Goal: Contribute content

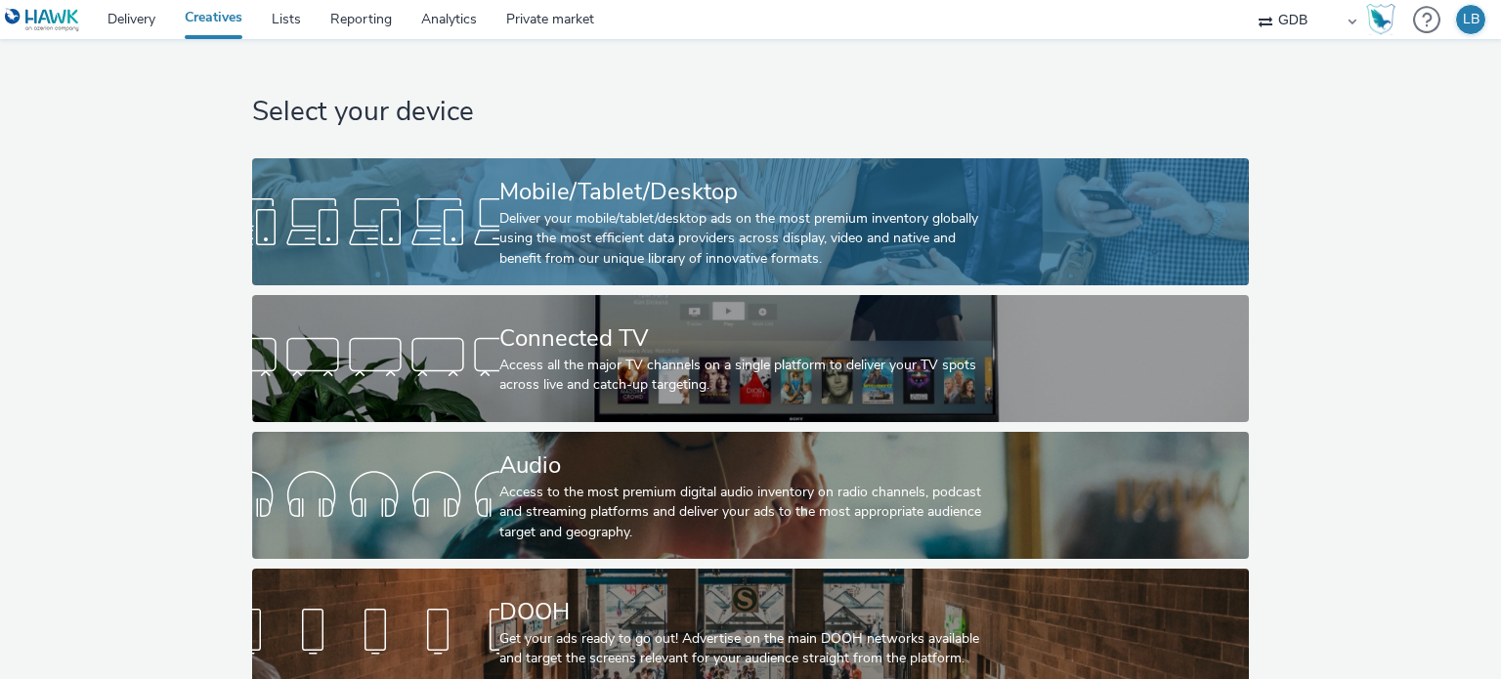
click at [647, 239] on div "Deliver your mobile/tablet/desktop ads on the most premium inventory globally u…" at bounding box center [746, 239] width 494 height 60
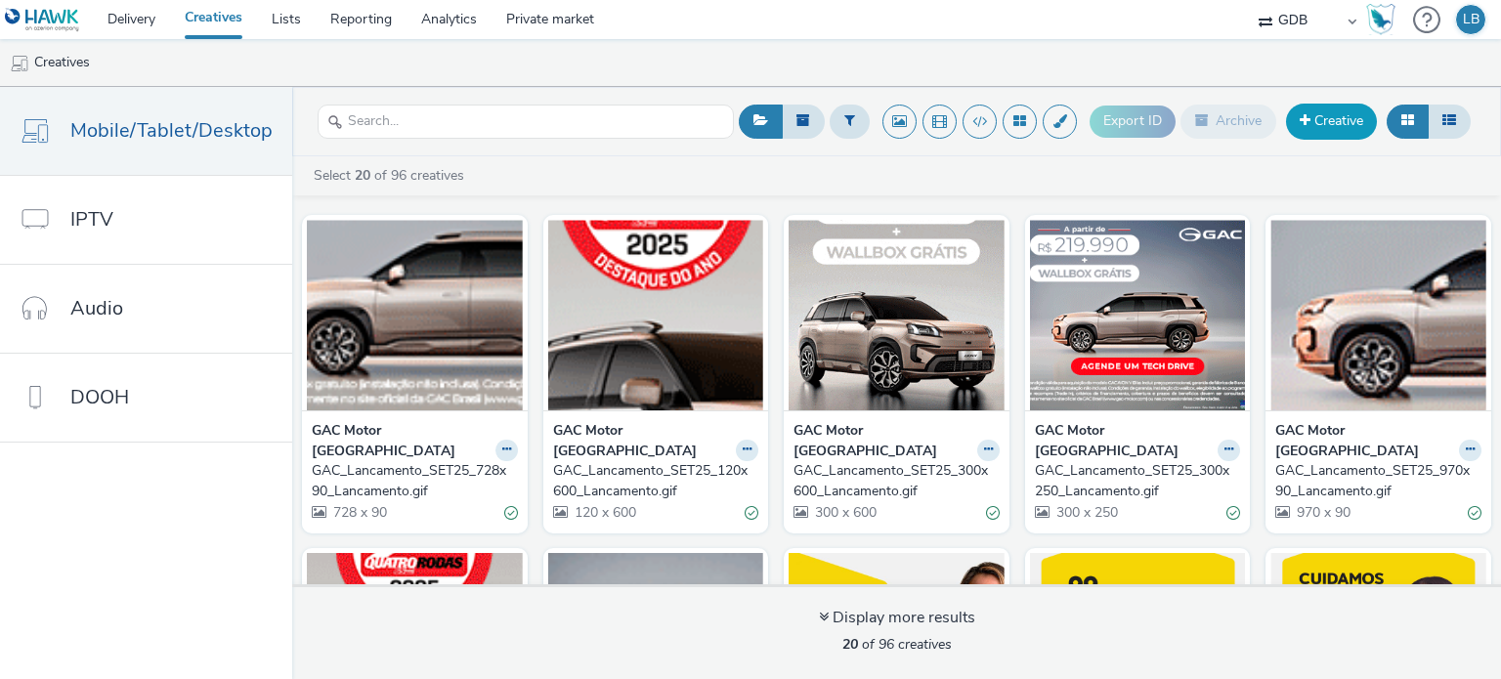
click at [1322, 122] on link "Creative" at bounding box center [1331, 121] width 91 height 35
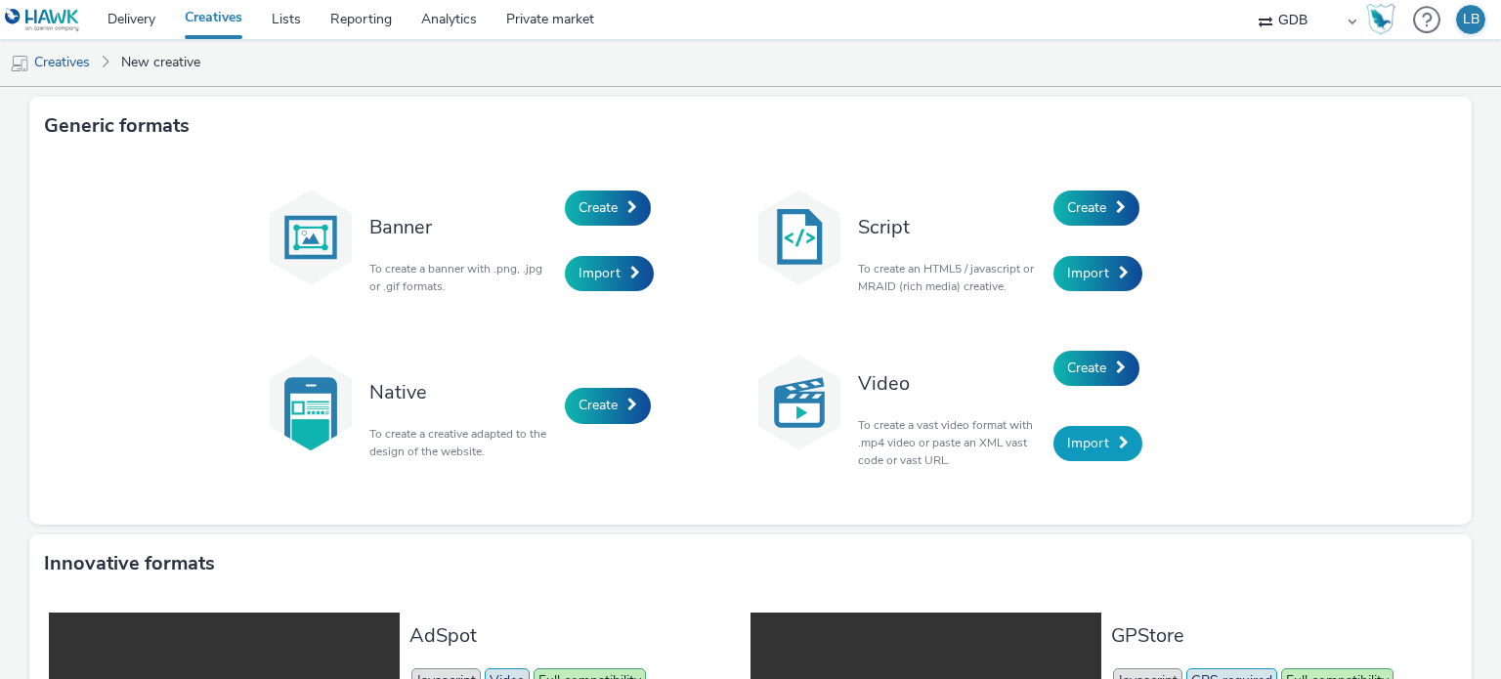
click at [1095, 450] on span "Import" at bounding box center [1088, 443] width 42 height 19
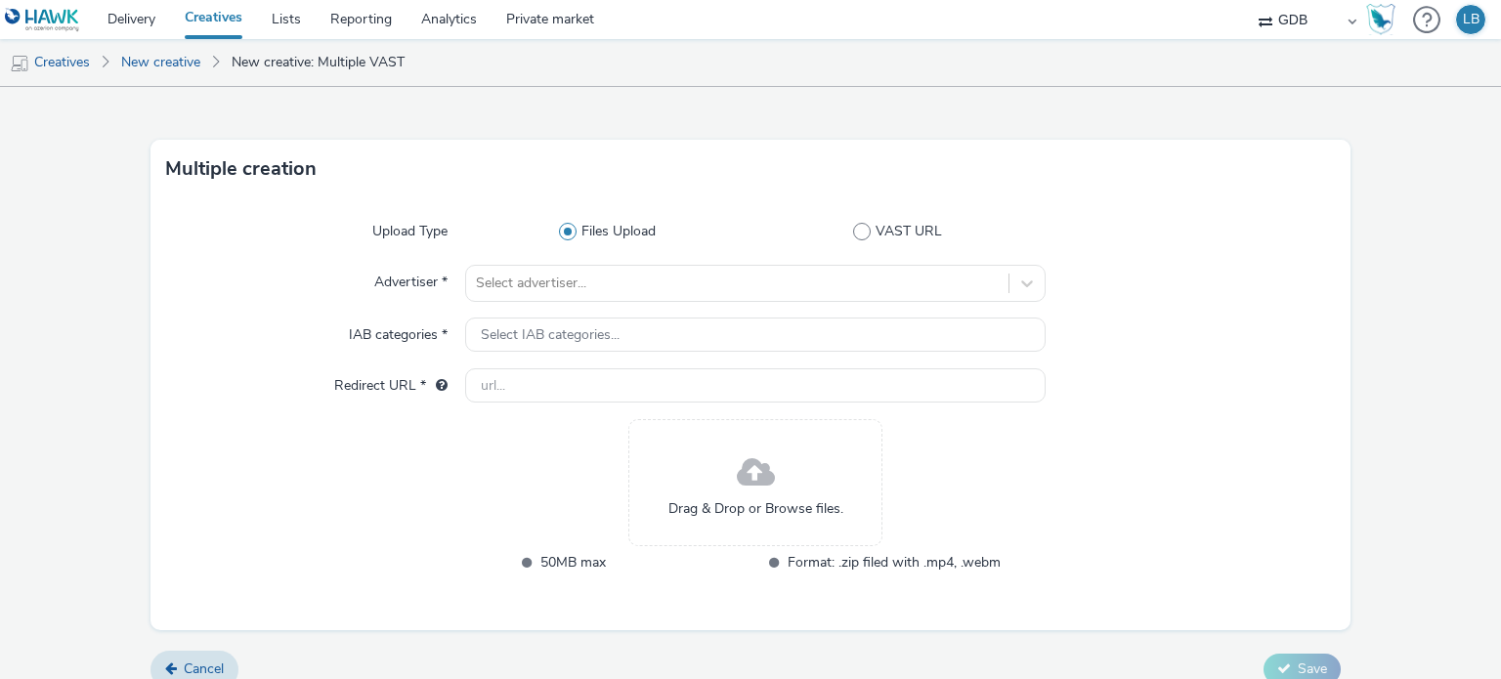
scroll to position [53, 0]
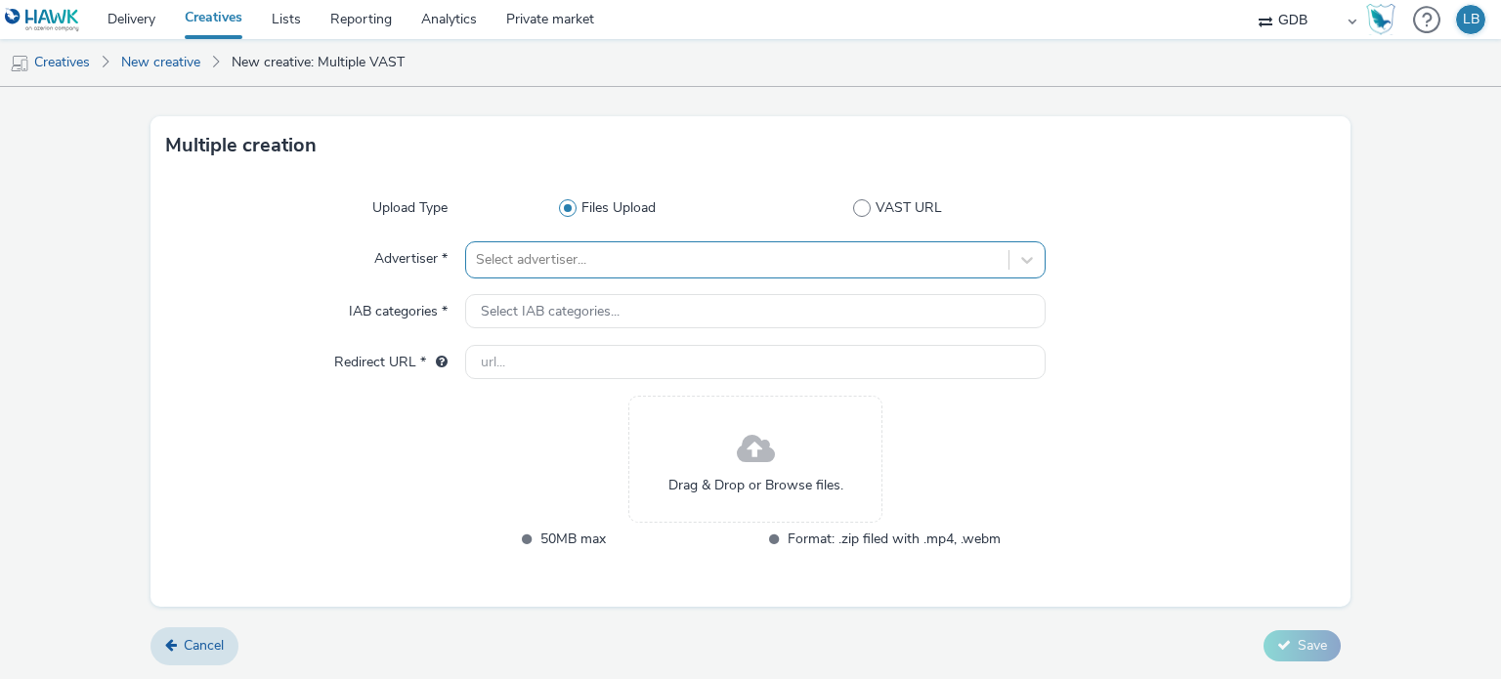
click at [574, 258] on div at bounding box center [737, 259] width 522 height 23
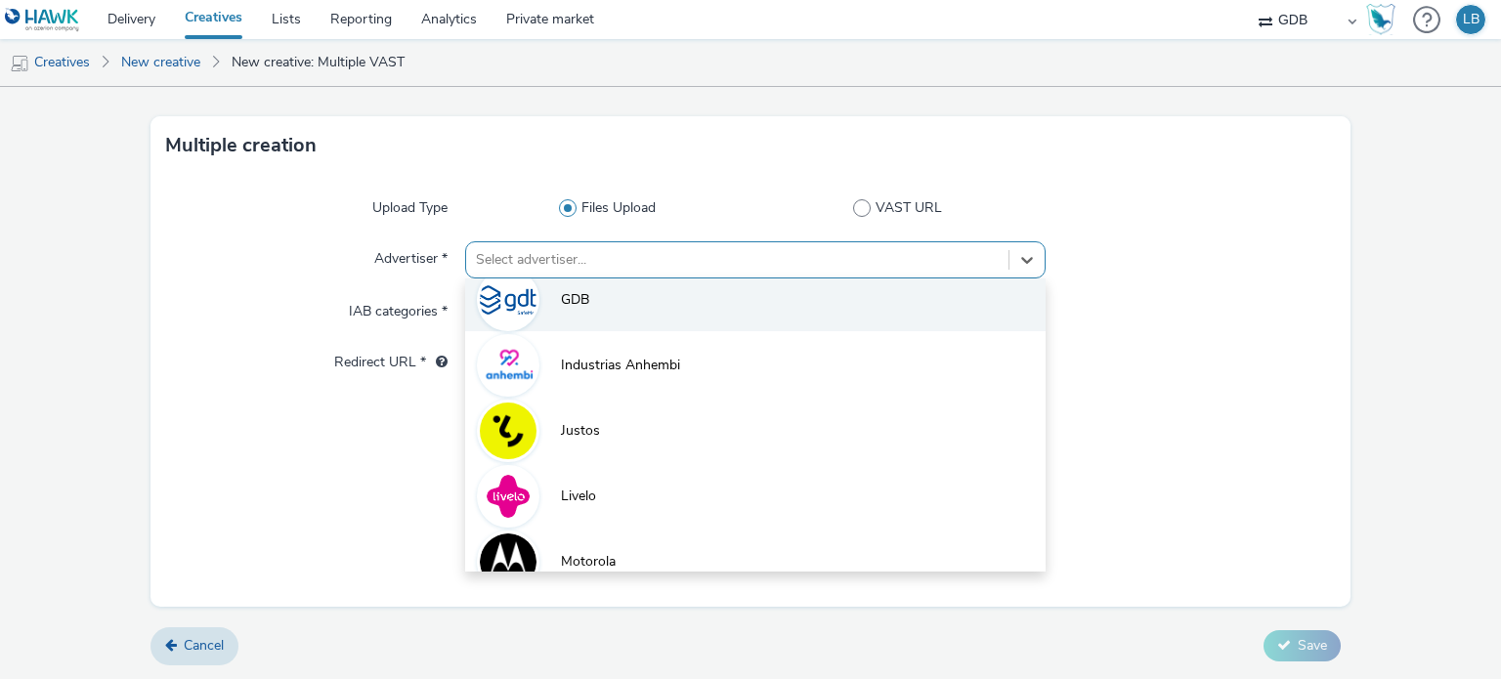
scroll to position [172, 0]
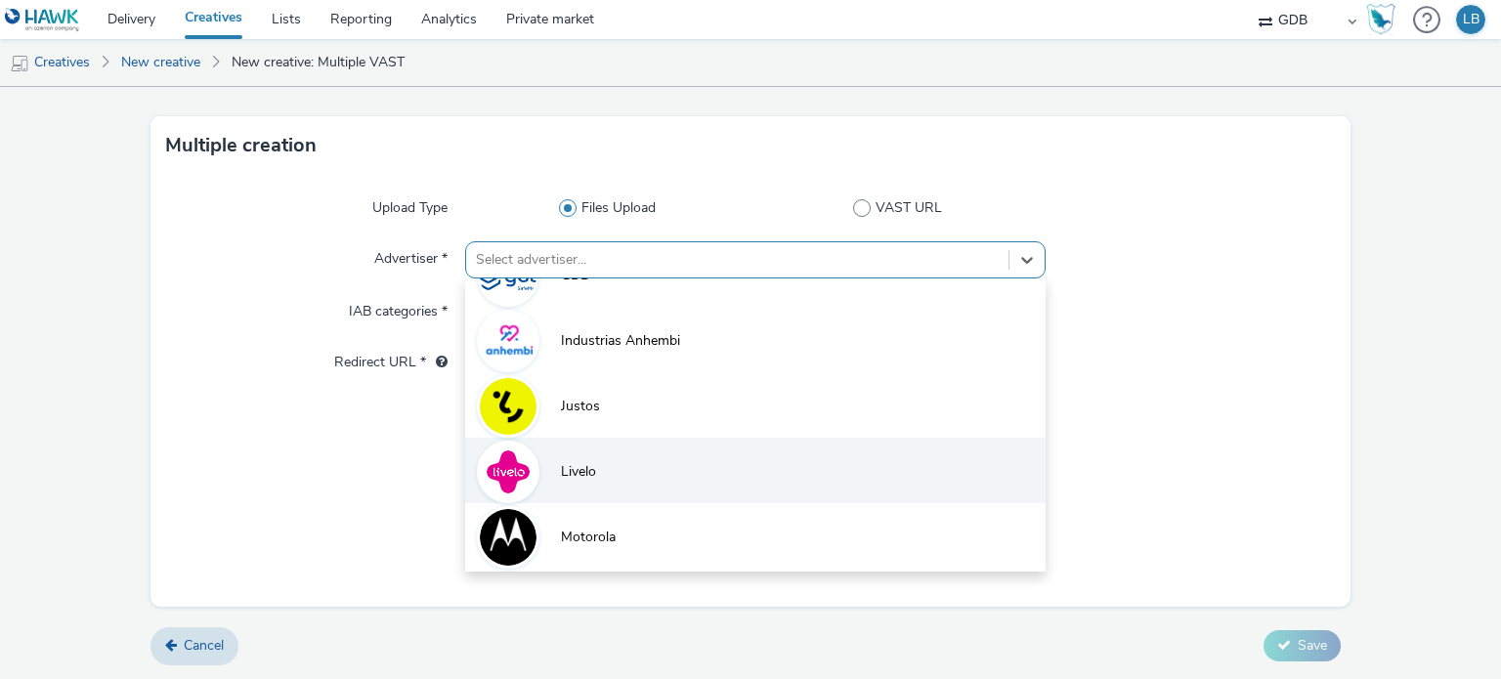
click at [614, 463] on li "Livelo" at bounding box center [754, 470] width 579 height 65
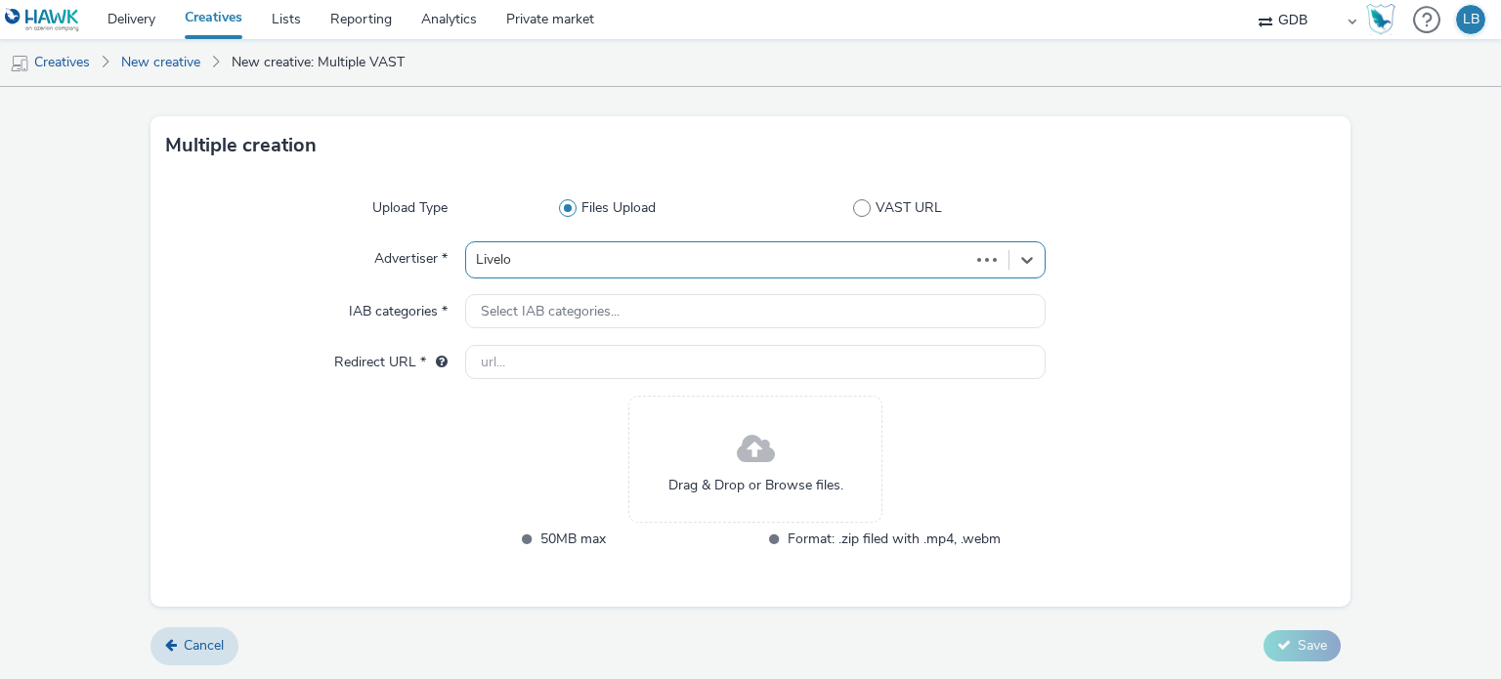
type input "[URL][DOMAIN_NAME]"
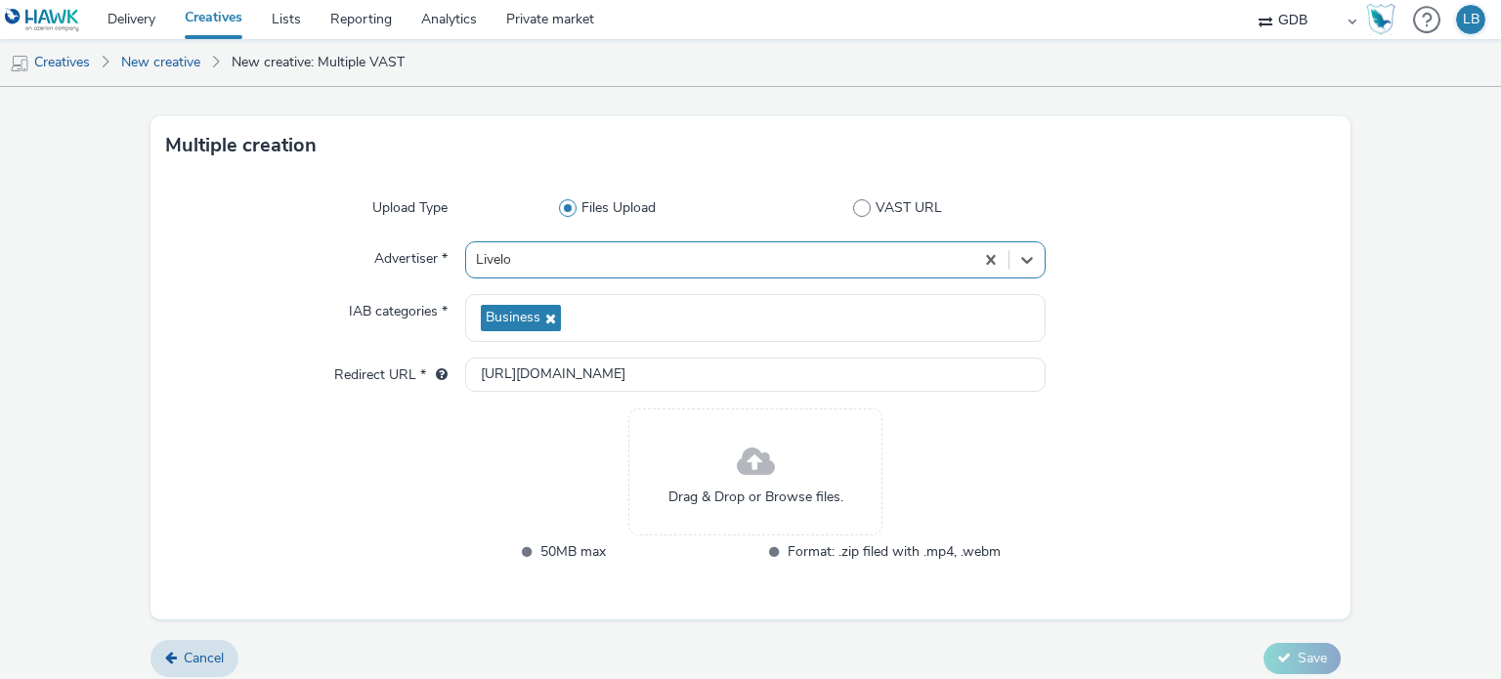
scroll to position [64, 0]
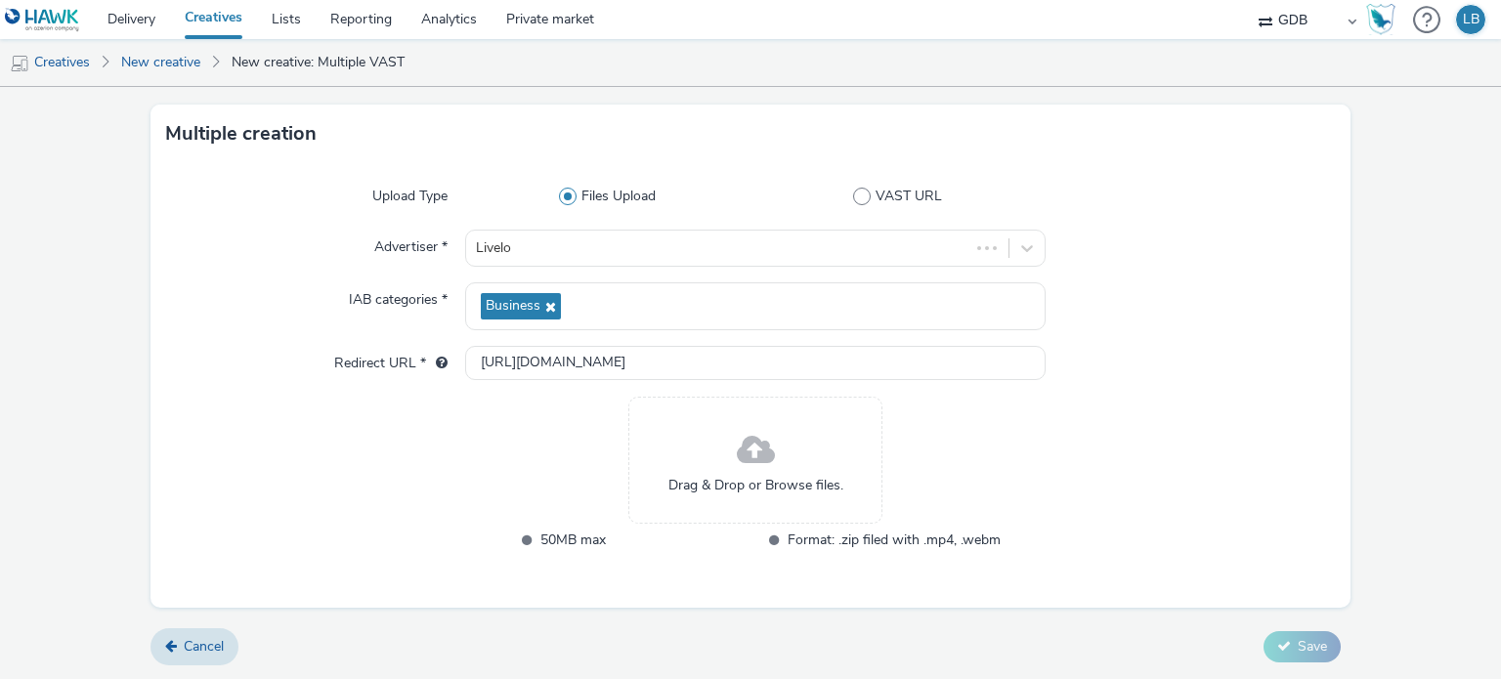
click at [750, 459] on span at bounding box center [756, 451] width 38 height 52
click at [207, 642] on span "Cancel" at bounding box center [204, 646] width 40 height 19
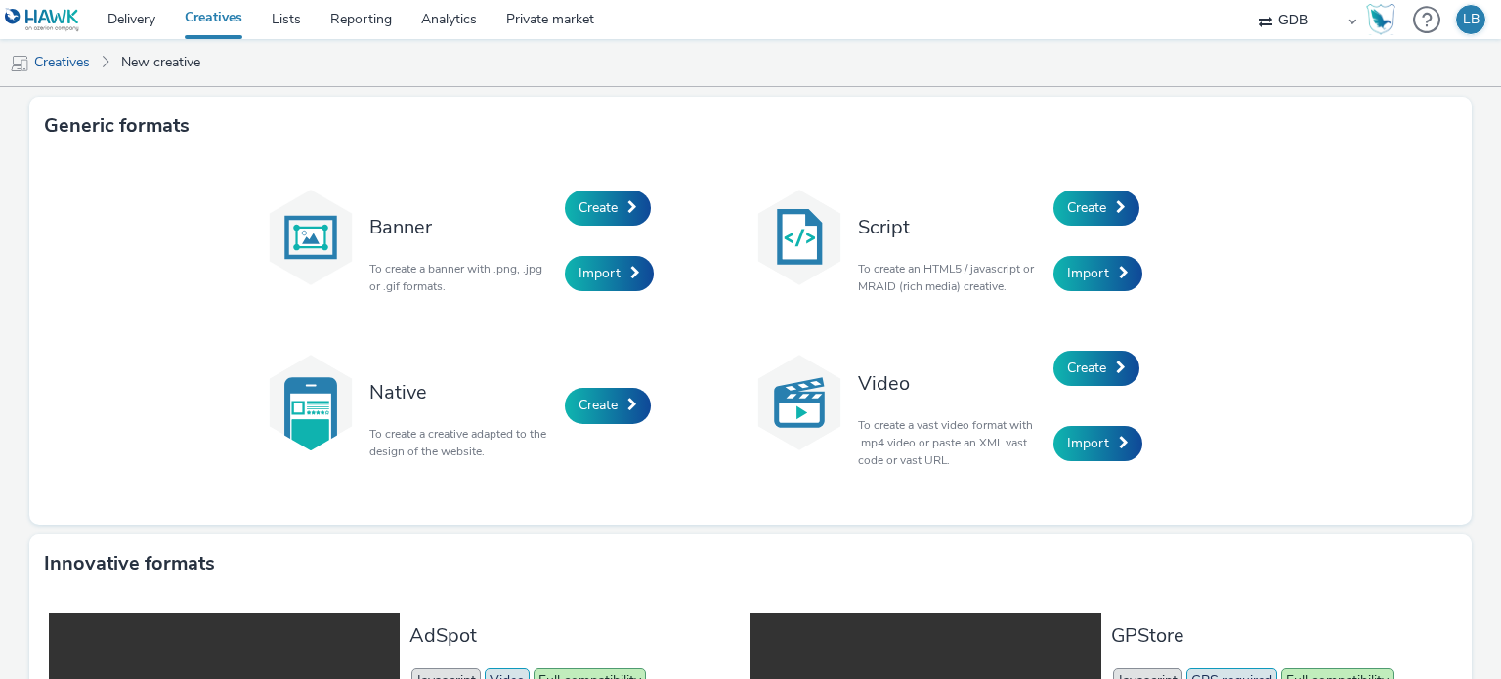
click at [229, 21] on link "Creatives" at bounding box center [213, 19] width 87 height 39
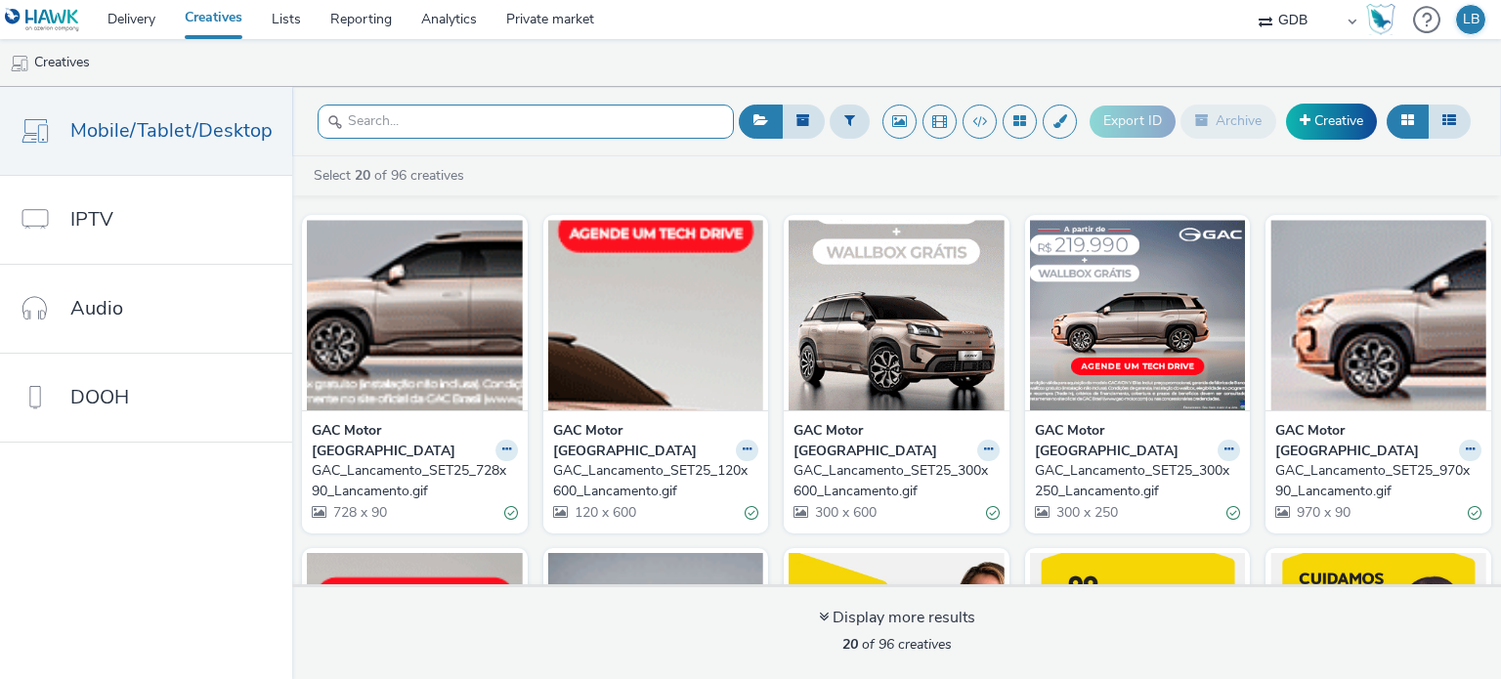
click at [608, 127] on input "text" at bounding box center [526, 122] width 416 height 34
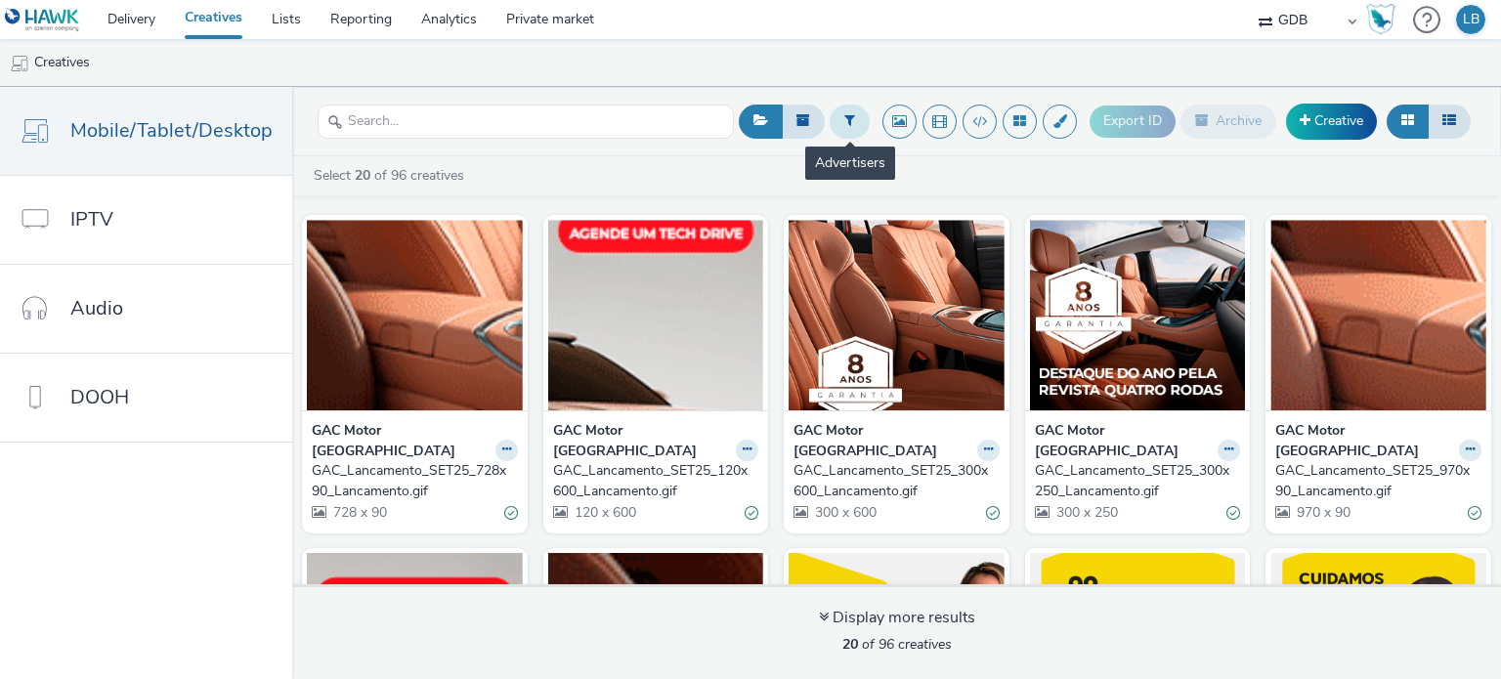
click at [857, 127] on button at bounding box center [850, 121] width 40 height 33
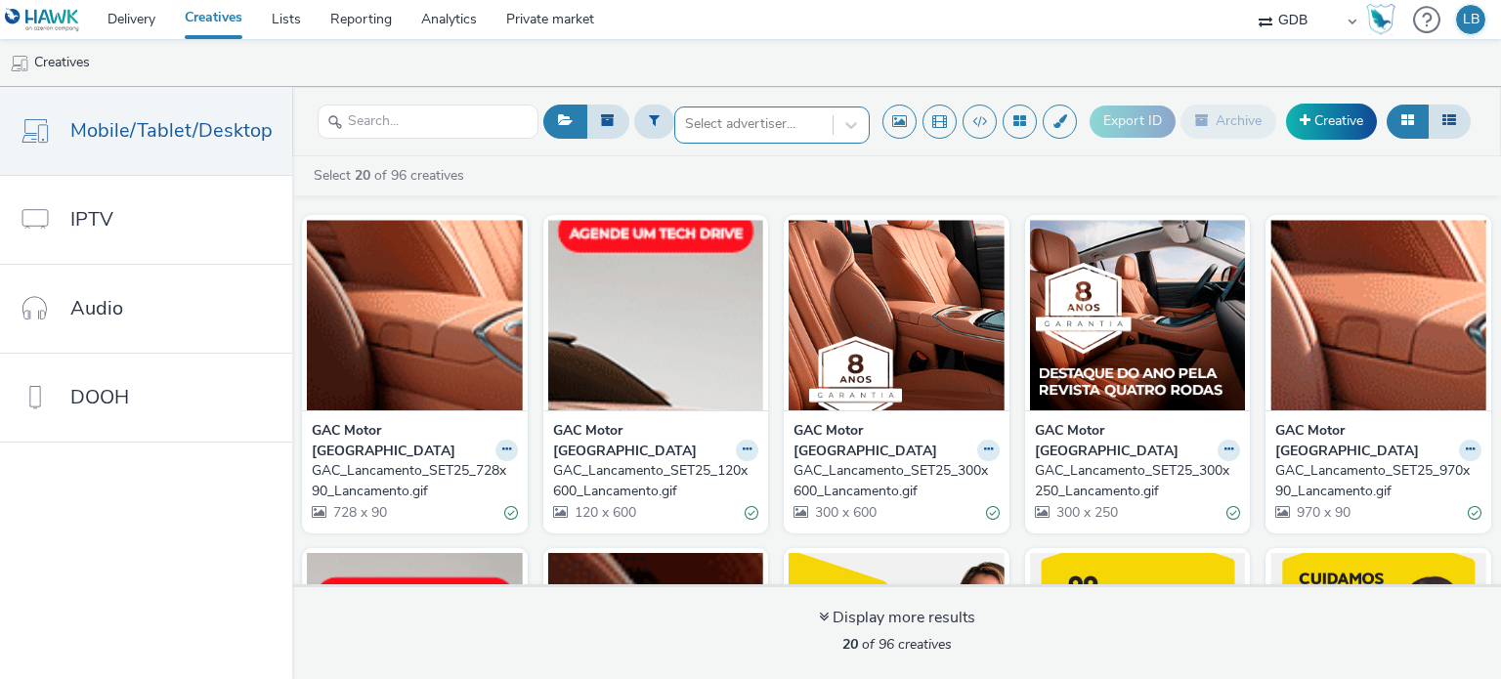
click at [810, 122] on div at bounding box center [754, 123] width 138 height 23
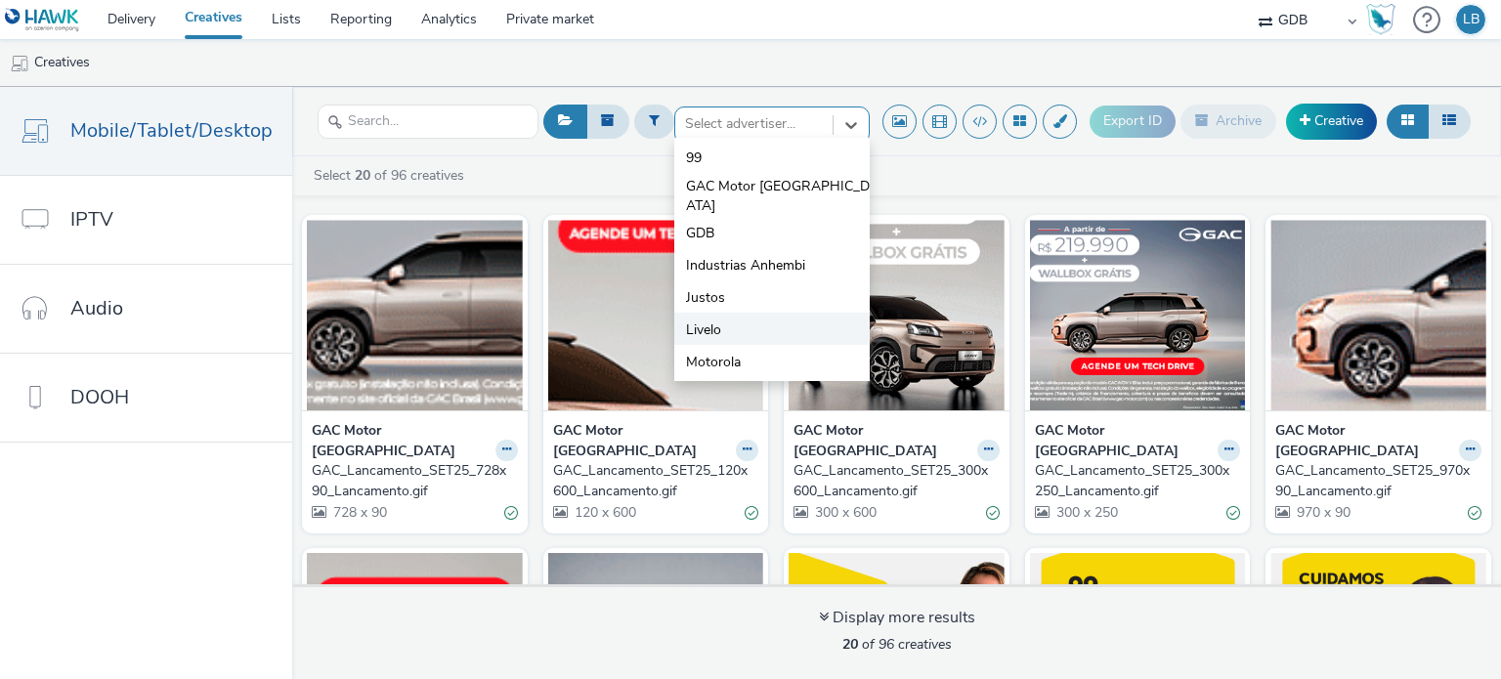
click at [748, 316] on li "Livelo" at bounding box center [771, 329] width 195 height 32
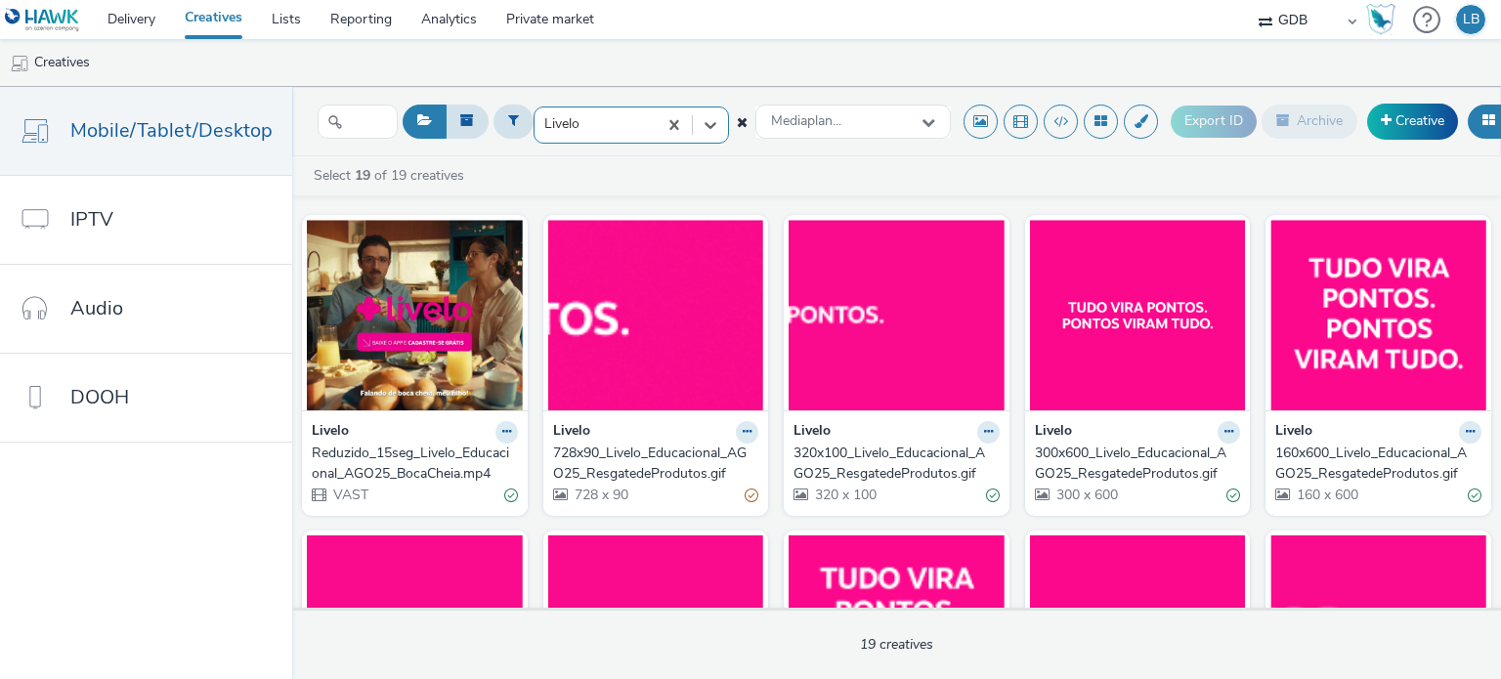
click at [563, 184] on div "Select 19 of 19 creatives" at bounding box center [901, 176] width 1179 height 20
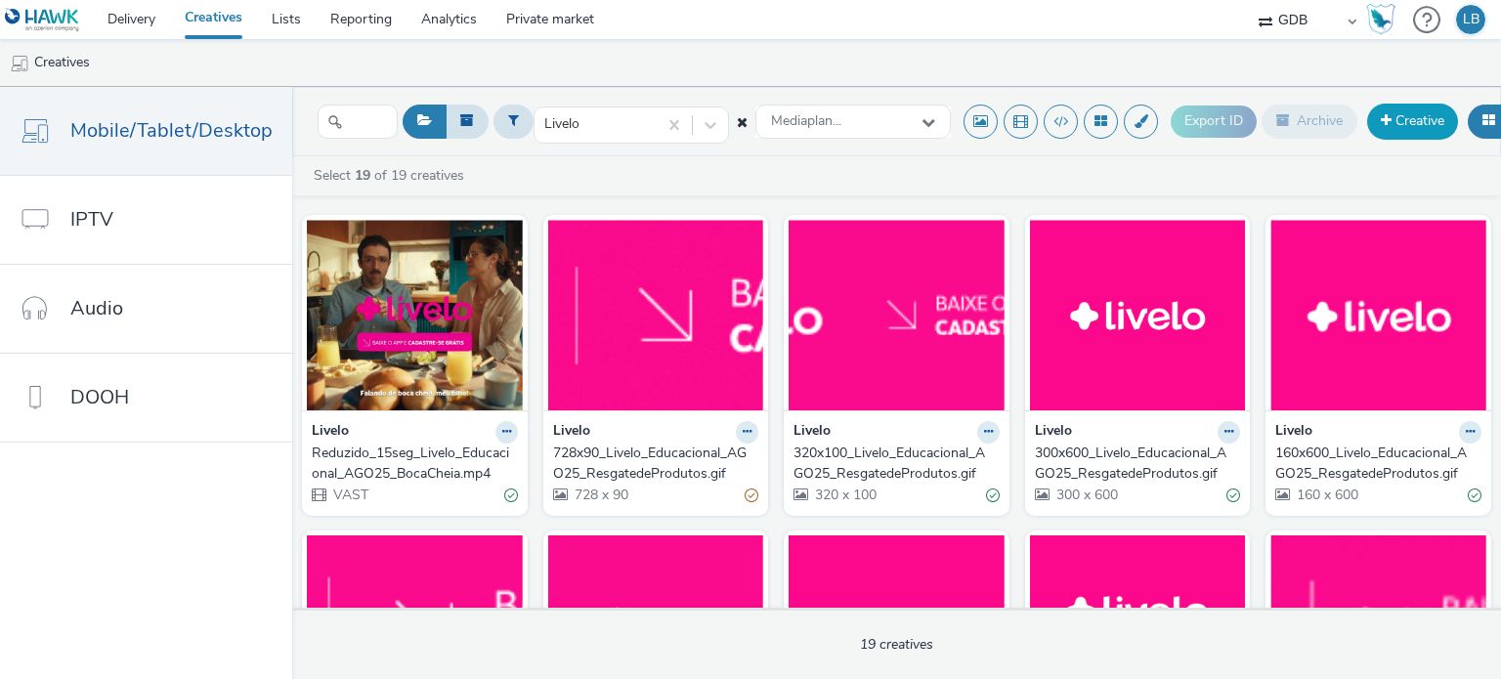
click at [1427, 126] on link "Creative" at bounding box center [1412, 121] width 91 height 35
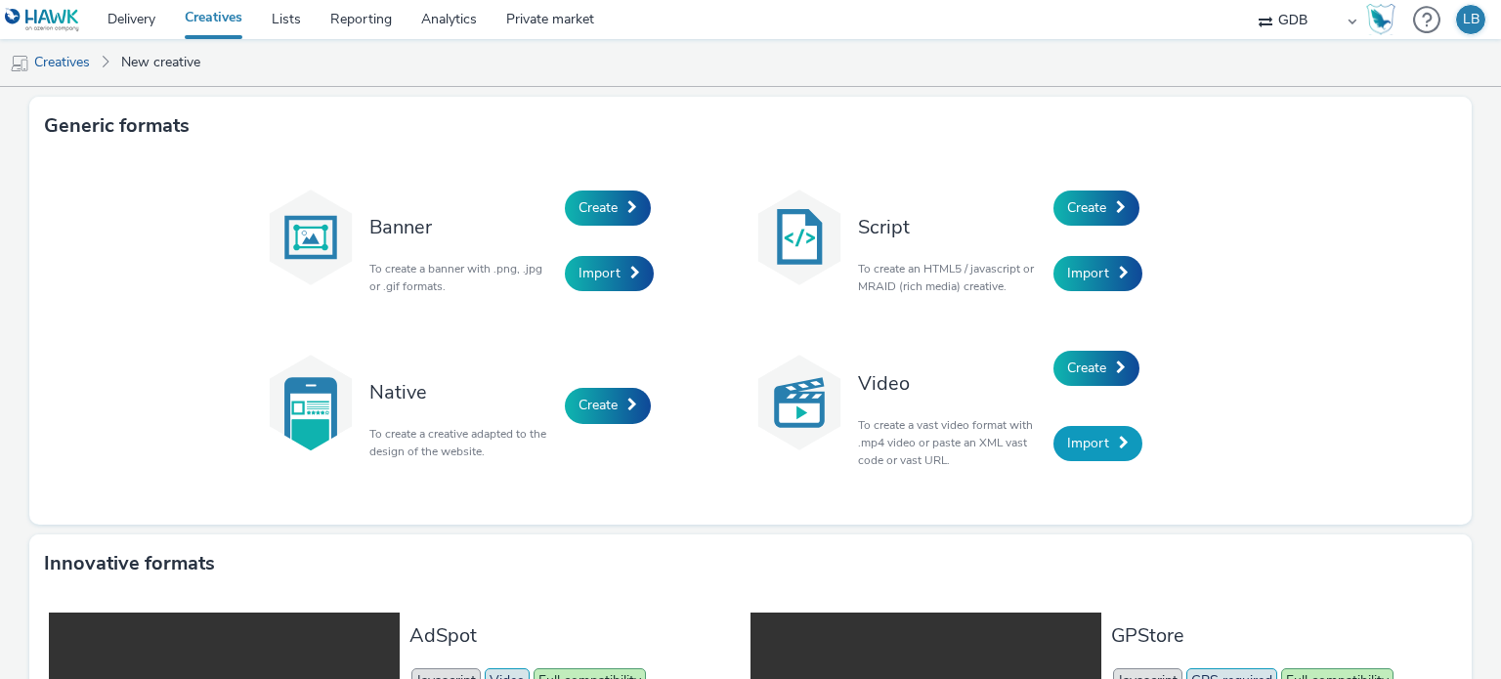
click at [1089, 453] on link "Import" at bounding box center [1097, 443] width 89 height 35
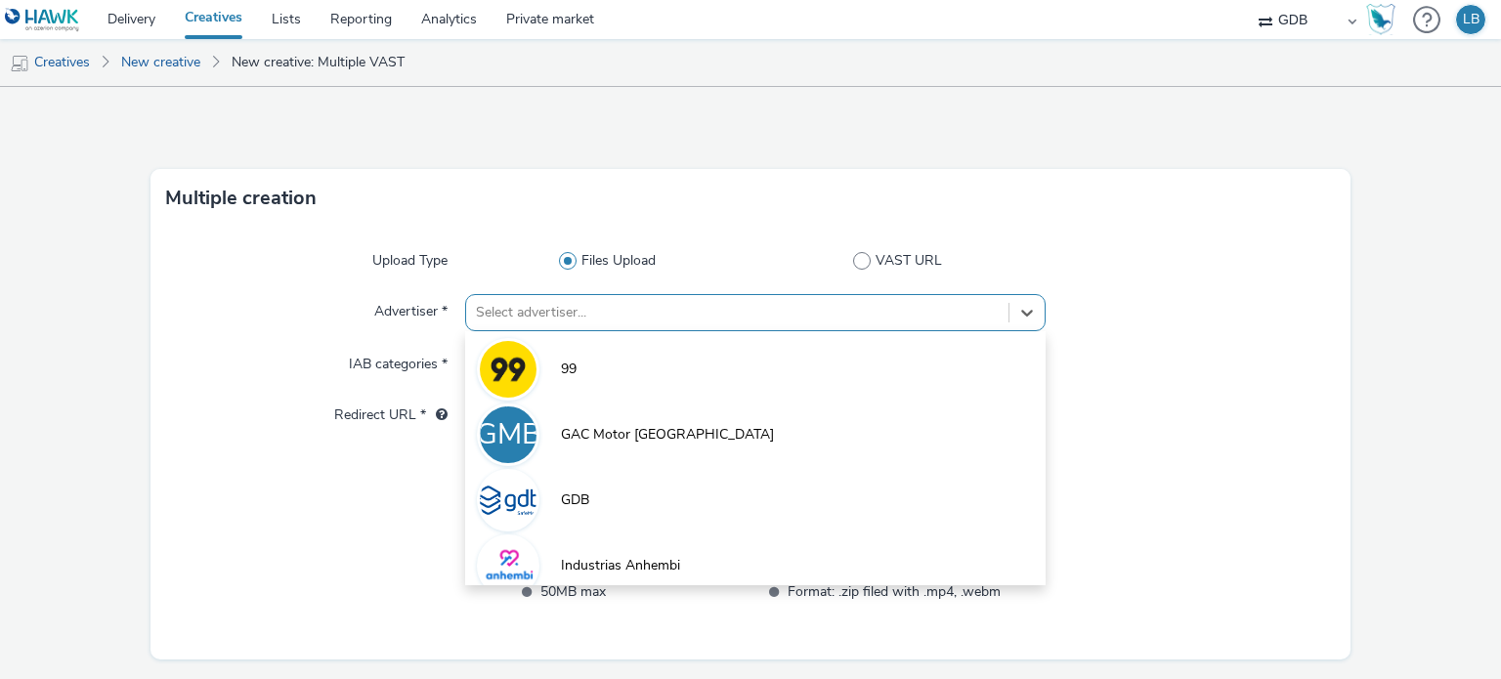
click at [562, 316] on div "option 99 focused, 1 of 7. 7 results available. Use Up and Down to choose optio…" at bounding box center [754, 312] width 579 height 37
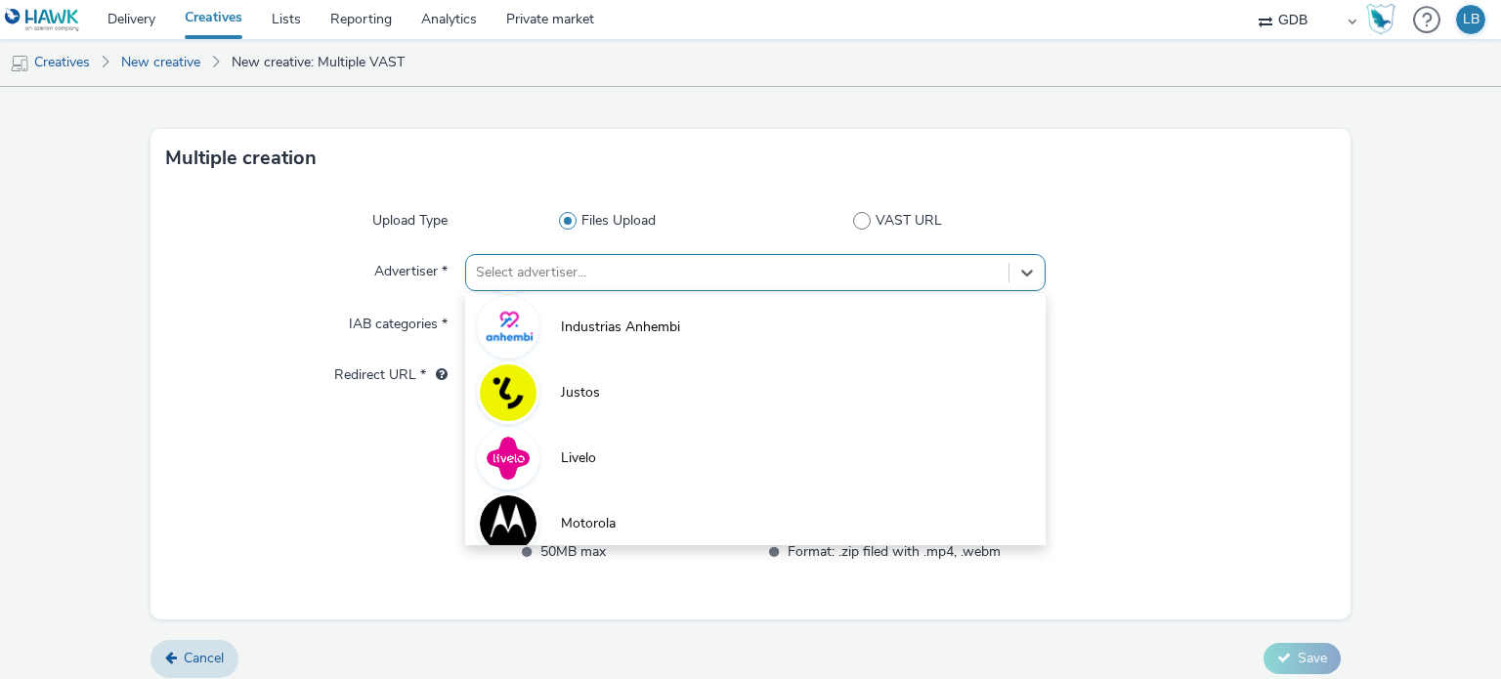
scroll to position [212, 0]
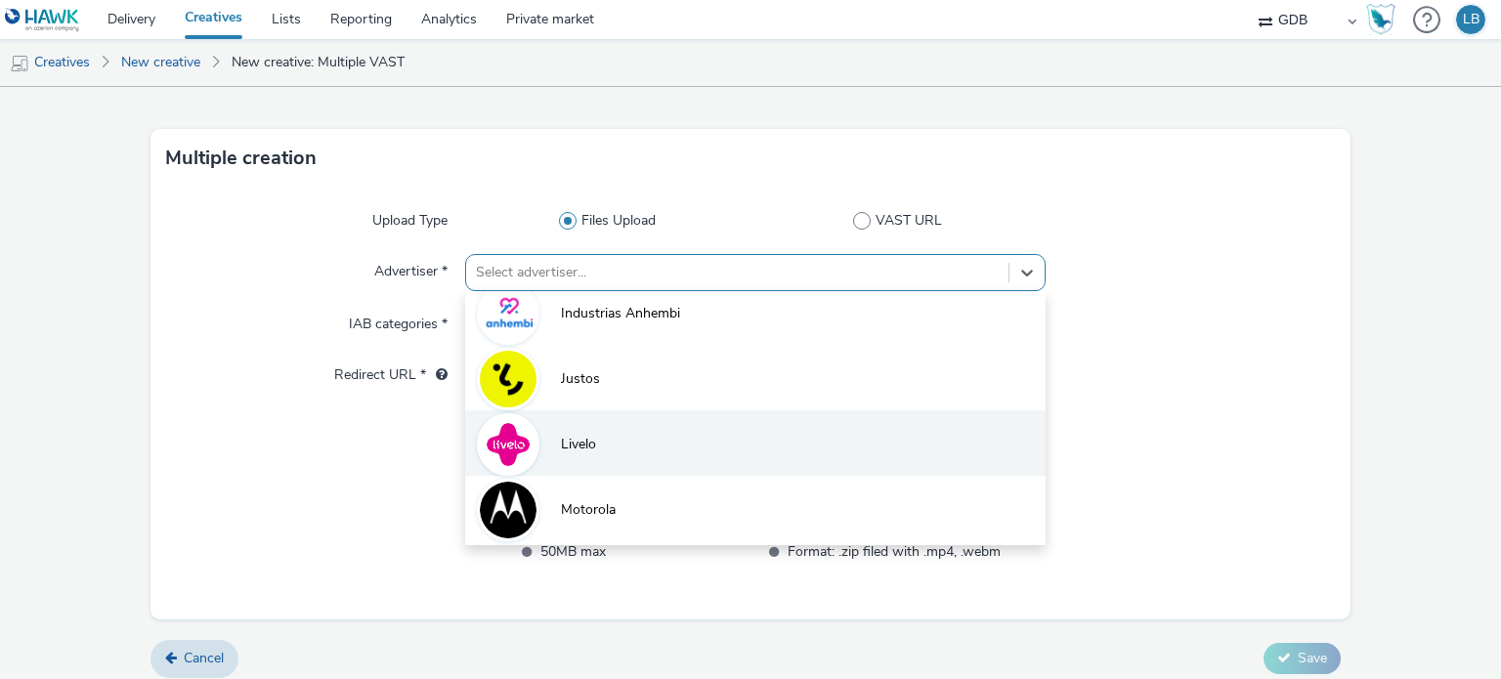
click at [631, 447] on li "Livelo" at bounding box center [754, 442] width 579 height 65
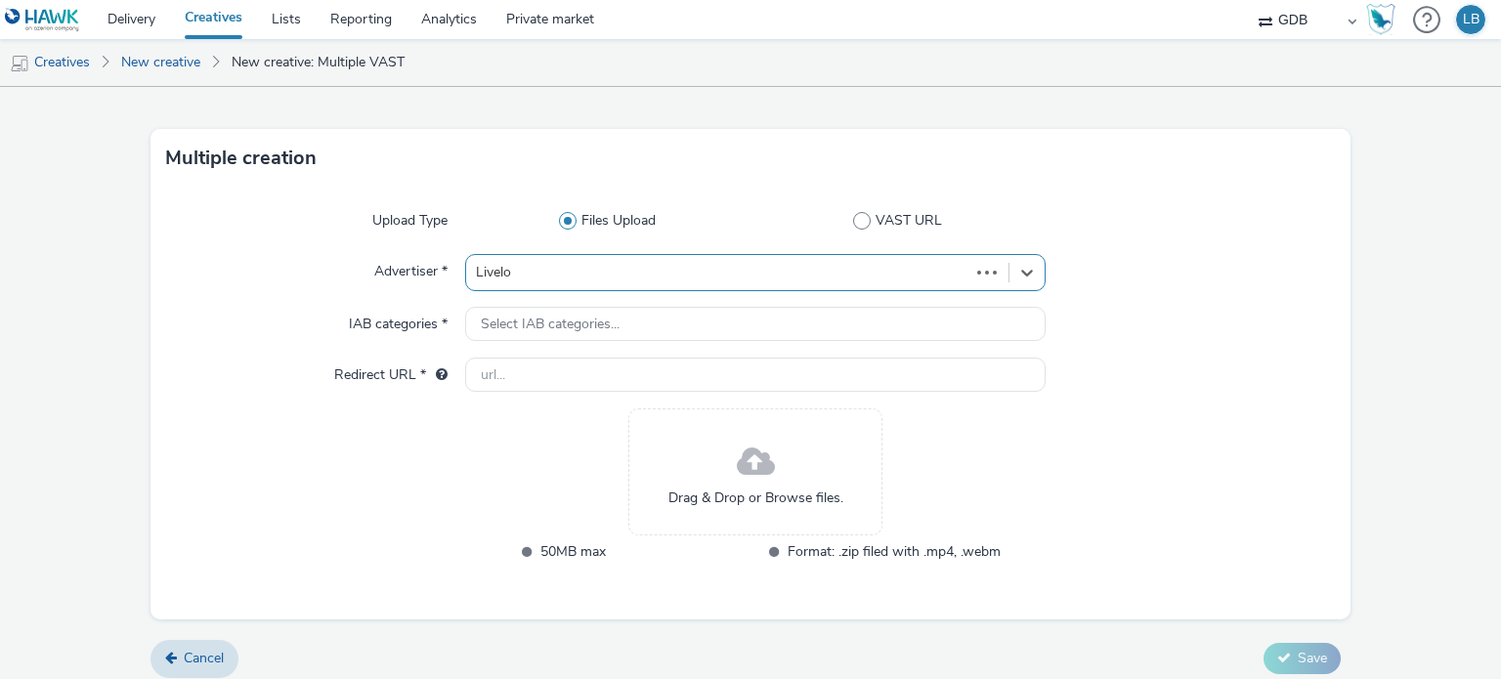
type input "[URL][DOMAIN_NAME]"
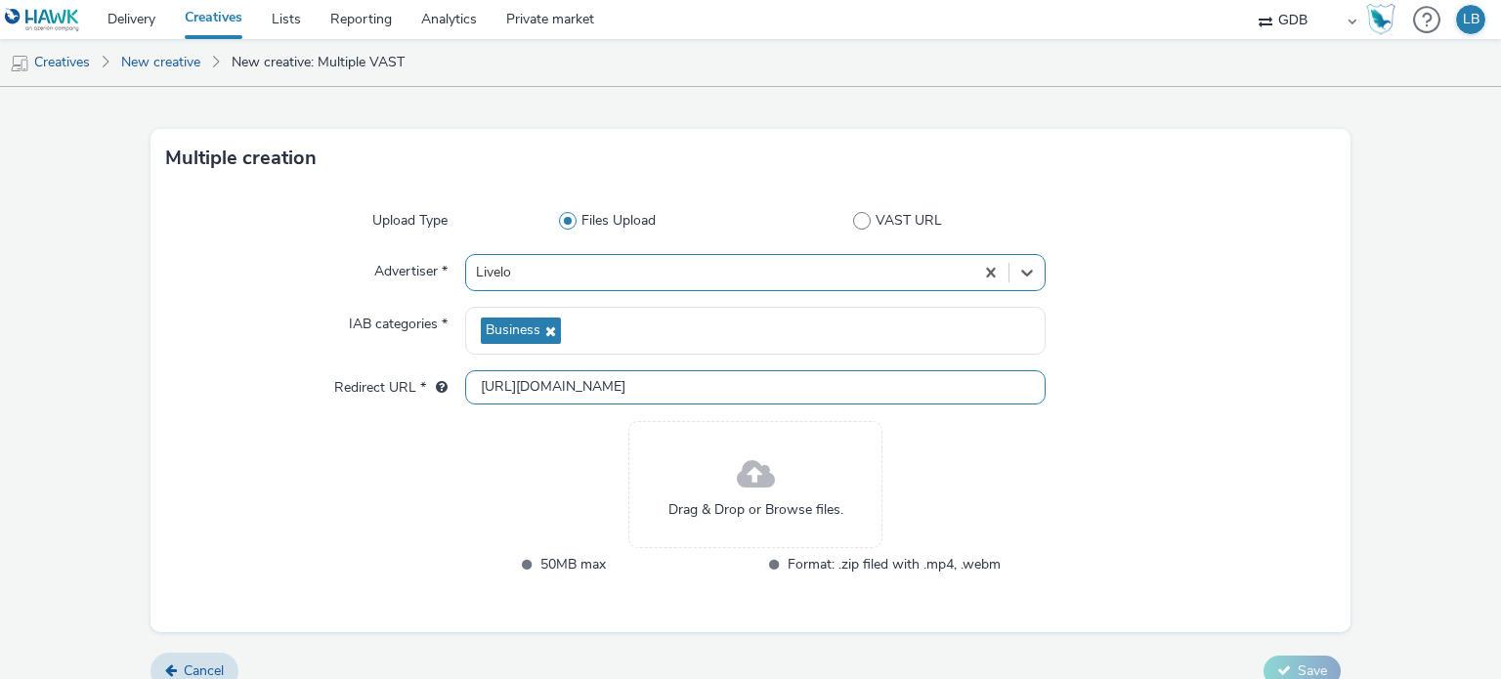
scroll to position [0, 0]
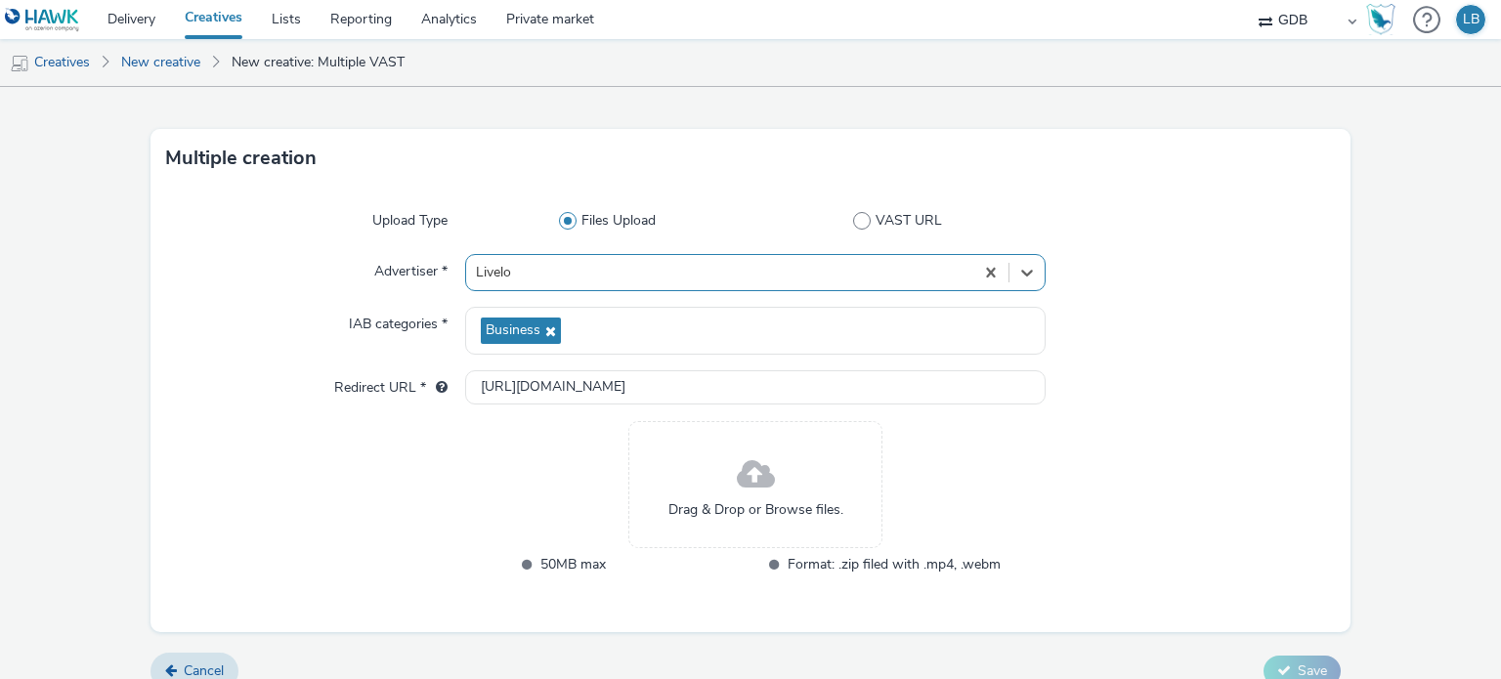
click at [777, 511] on span "Drag & Drop or Browse files." at bounding box center [755, 510] width 175 height 20
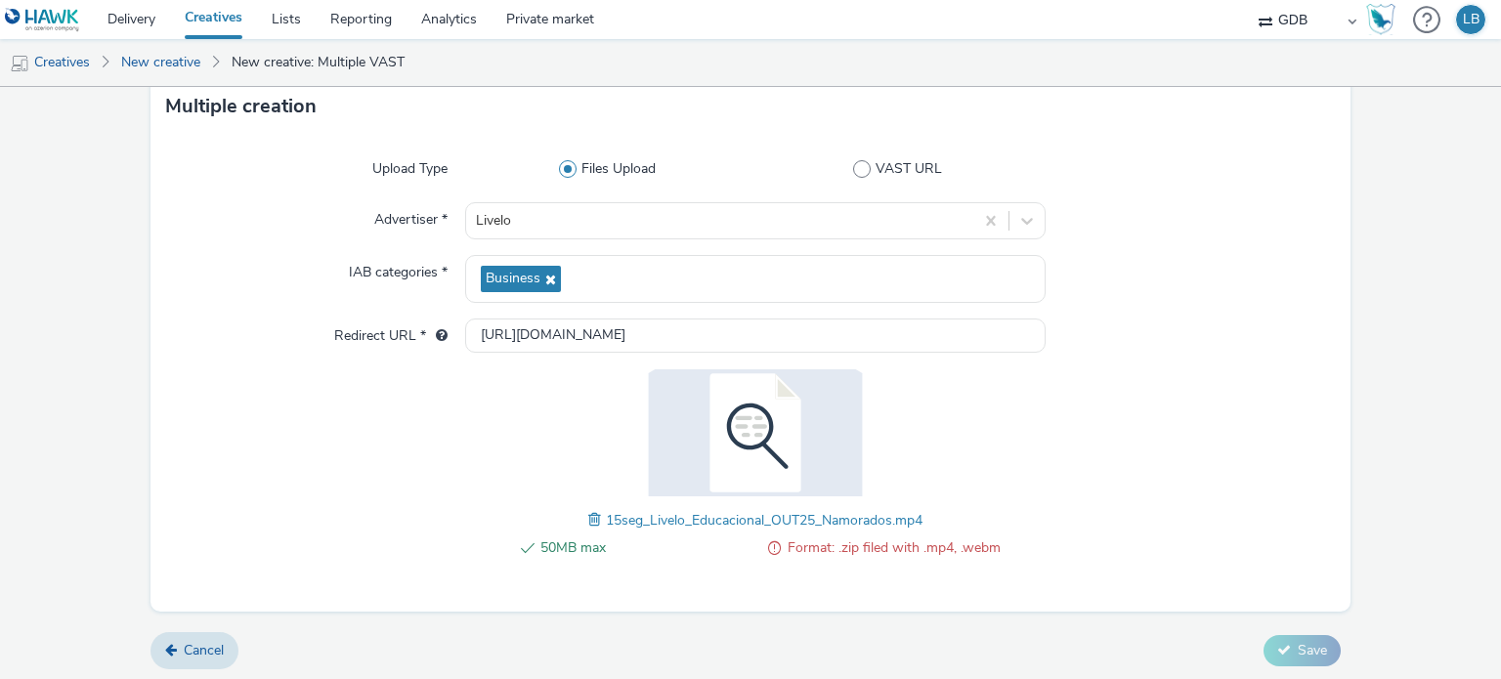
scroll to position [94, 0]
click at [590, 513] on span at bounding box center [597, 517] width 18 height 21
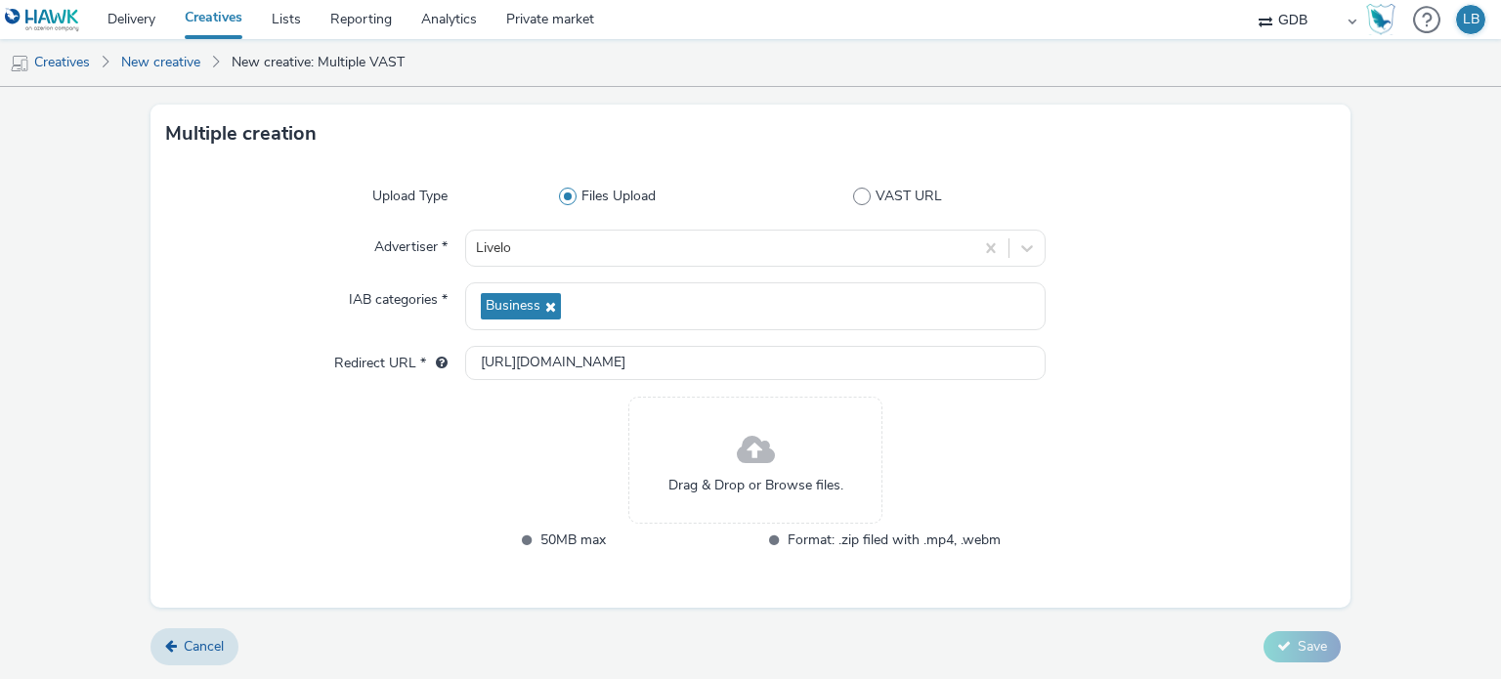
click at [747, 478] on span "Drag & Drop or Browse files." at bounding box center [755, 486] width 175 height 20
click at [743, 492] on span "Drag & Drop or Browse files." at bounding box center [755, 486] width 175 height 20
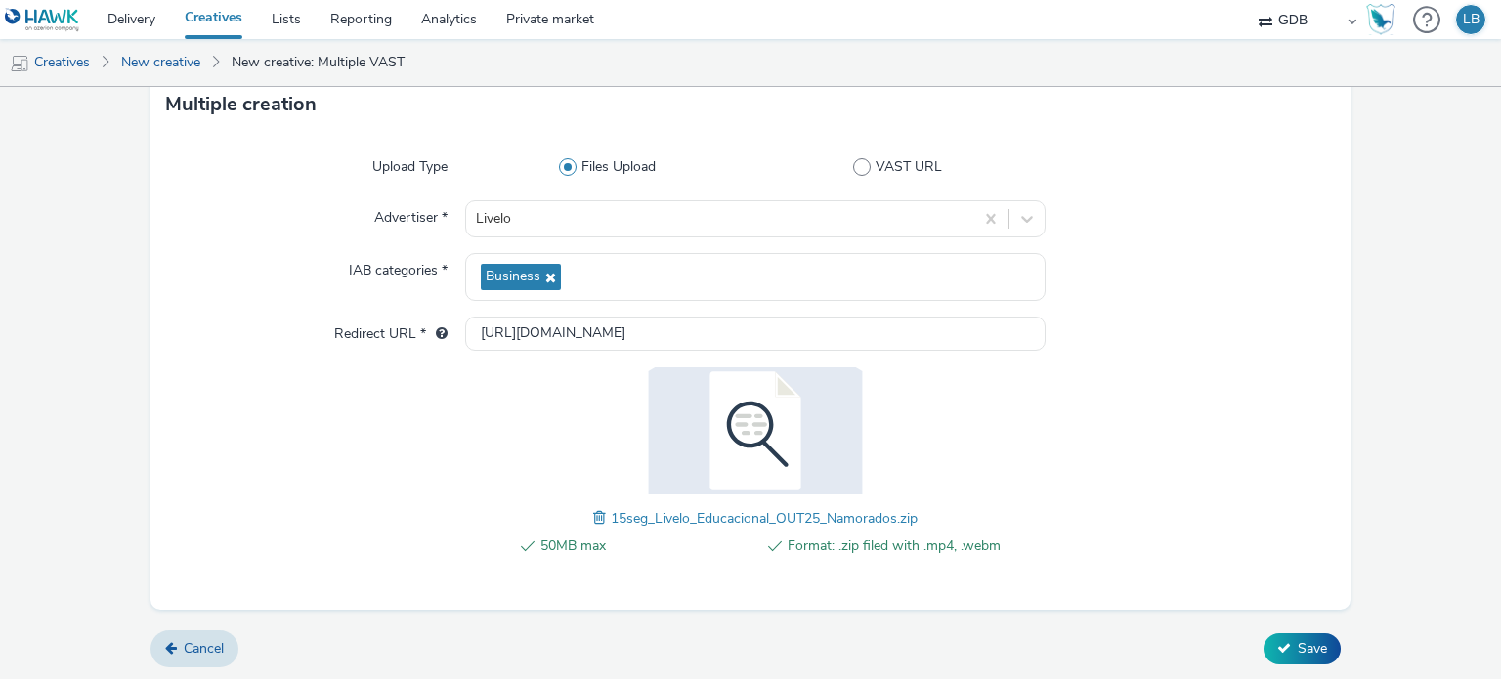
scroll to position [94, 0]
click at [1298, 644] on span "Save" at bounding box center [1312, 648] width 29 height 19
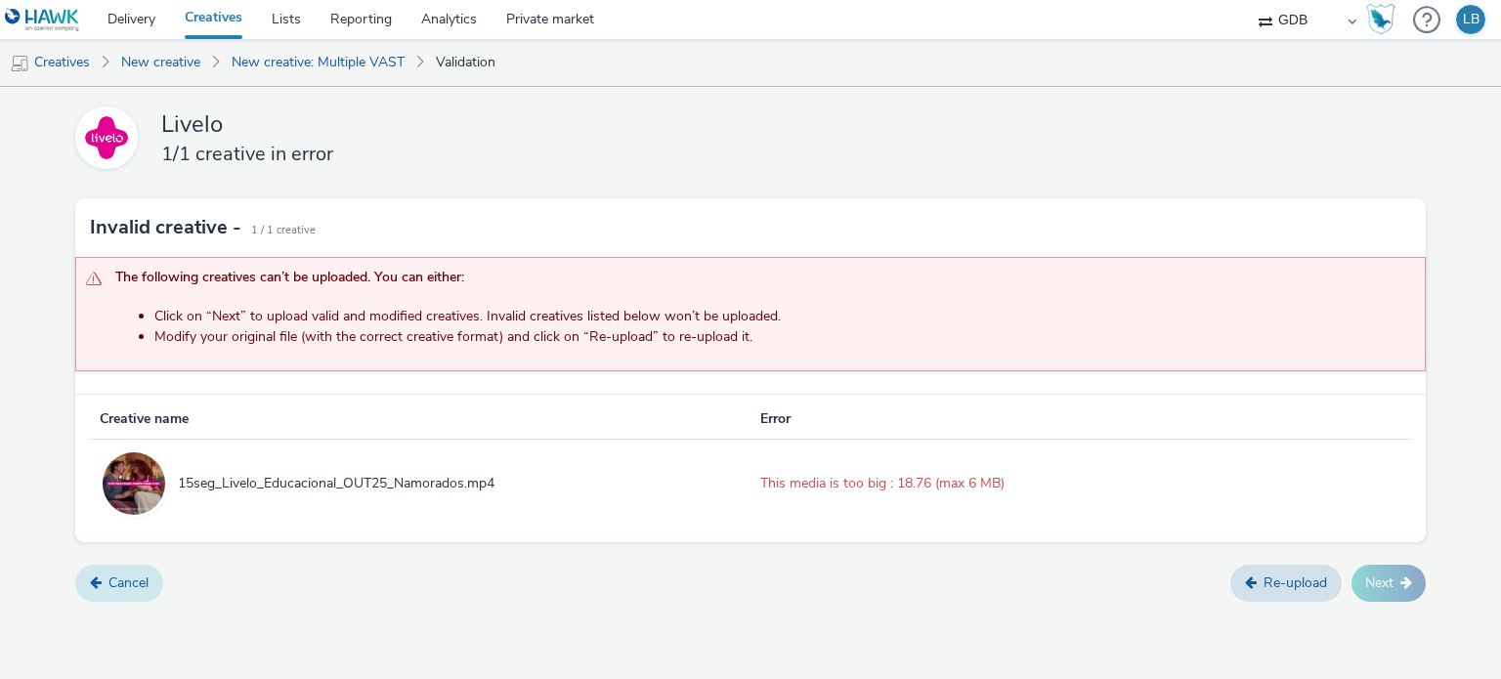
click at [135, 578] on link "Cancel" at bounding box center [119, 583] width 88 height 37
